Goal: Find contact information: Find contact information

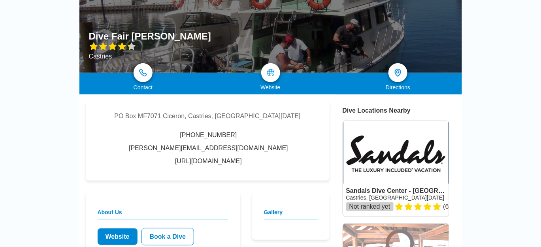
scroll to position [108, 0]
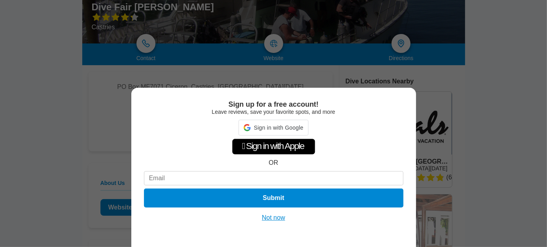
click at [270, 220] on button "Not now" at bounding box center [273, 218] width 28 height 8
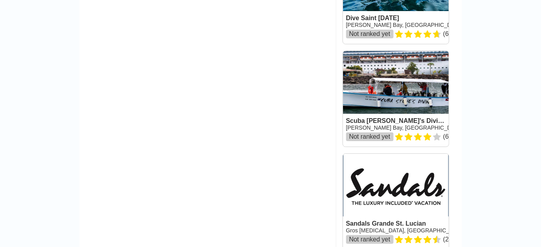
scroll to position [898, 0]
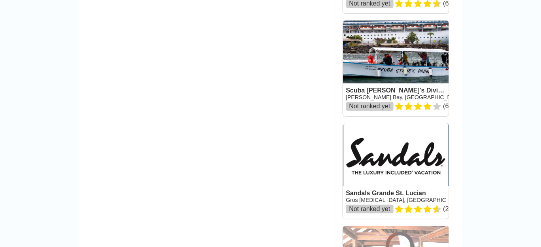
click at [382, 109] on link at bounding box center [396, 69] width 106 height 96
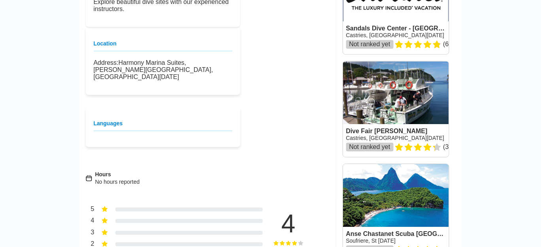
scroll to position [575, 0]
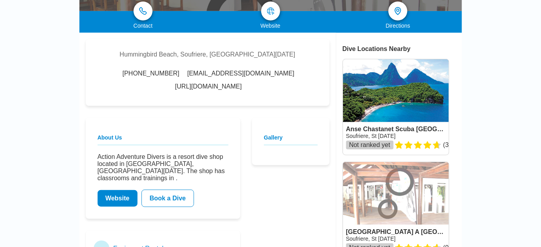
scroll to position [144, 0]
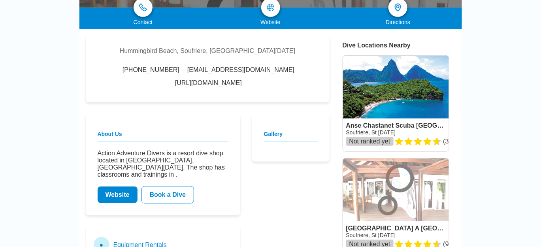
click at [242, 79] on link "[URL][DOMAIN_NAME]" at bounding box center [208, 82] width 67 height 7
drag, startPoint x: 163, startPoint y: 74, endPoint x: 121, endPoint y: 76, distance: 42.3
click at [121, 76] on div "[PHONE_NUMBER] [EMAIL_ADDRESS][DOMAIN_NAME] [URL][DOMAIN_NAME]" at bounding box center [208, 76] width 220 height 20
copy span "(758) 485 1317"
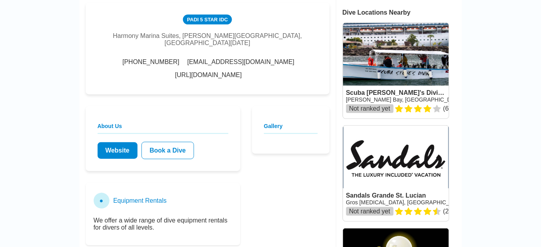
scroll to position [180, 0]
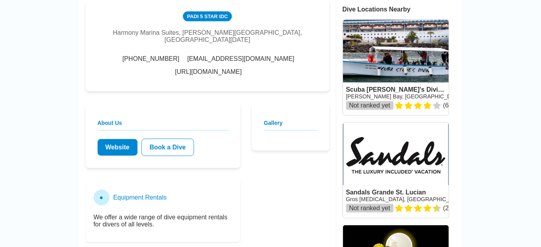
click at [242, 68] on link "http://www.divesaintlucia.com/" at bounding box center [208, 71] width 67 height 7
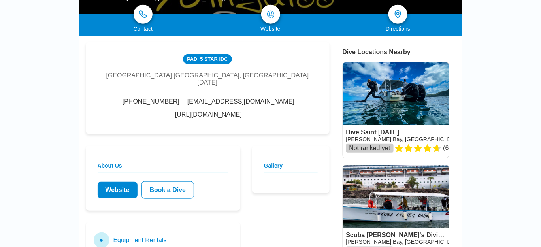
scroll to position [144, 0]
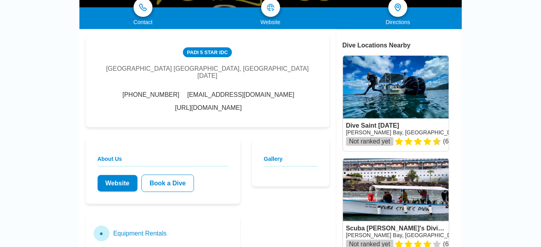
click at [200, 105] on link "[URL][DOMAIN_NAME]" at bounding box center [208, 107] width 67 height 7
drag, startPoint x: 188, startPoint y: 91, endPoint x: 151, endPoint y: 89, distance: 36.8
click at [151, 91] on div "[PHONE_NUMBER]" at bounding box center [150, 94] width 59 height 7
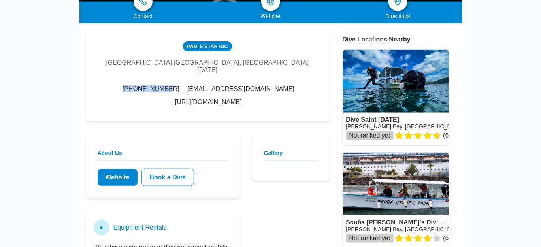
scroll to position [108, 0]
